Goal: Task Accomplishment & Management: Manage account settings

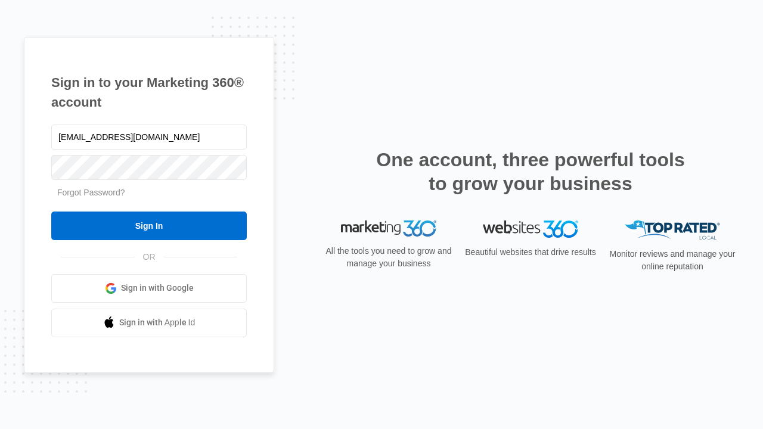
type input "dankie614@gmail.com"
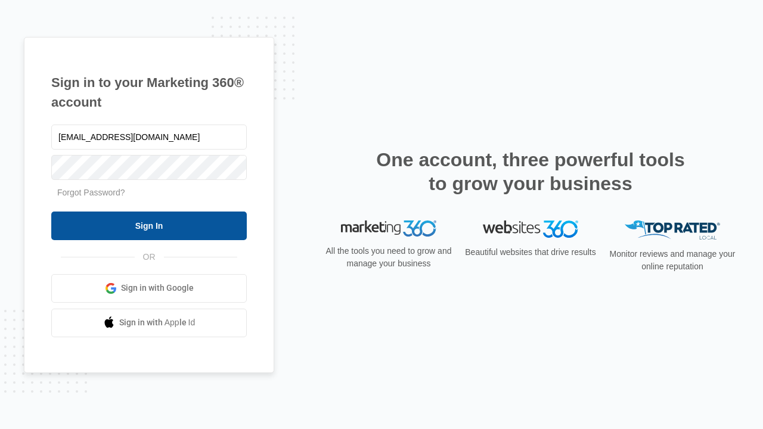
click at [149, 225] on input "Sign In" at bounding box center [148, 226] width 195 height 29
